Goal: Register for event/course

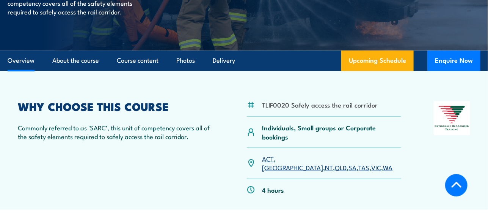
scroll to position [189, 0]
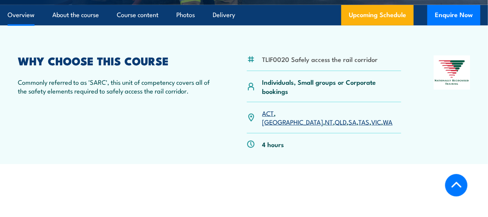
click at [284, 117] on link "[GEOGRAPHIC_DATA]" at bounding box center [292, 121] width 61 height 9
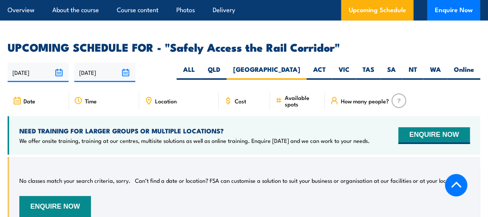
scroll to position [1079, 0]
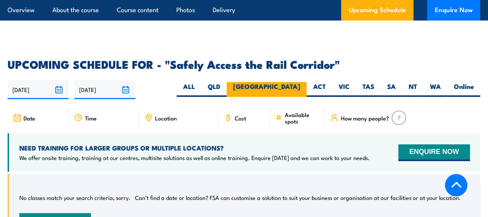
click at [288, 82] on label "[GEOGRAPHIC_DATA]" at bounding box center [267, 89] width 80 height 15
click at [300, 82] on input "[GEOGRAPHIC_DATA]" at bounding box center [302, 84] width 5 height 5
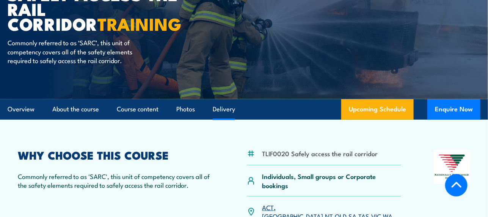
scroll to position [0, 0]
